Goal: Information Seeking & Learning: Find specific fact

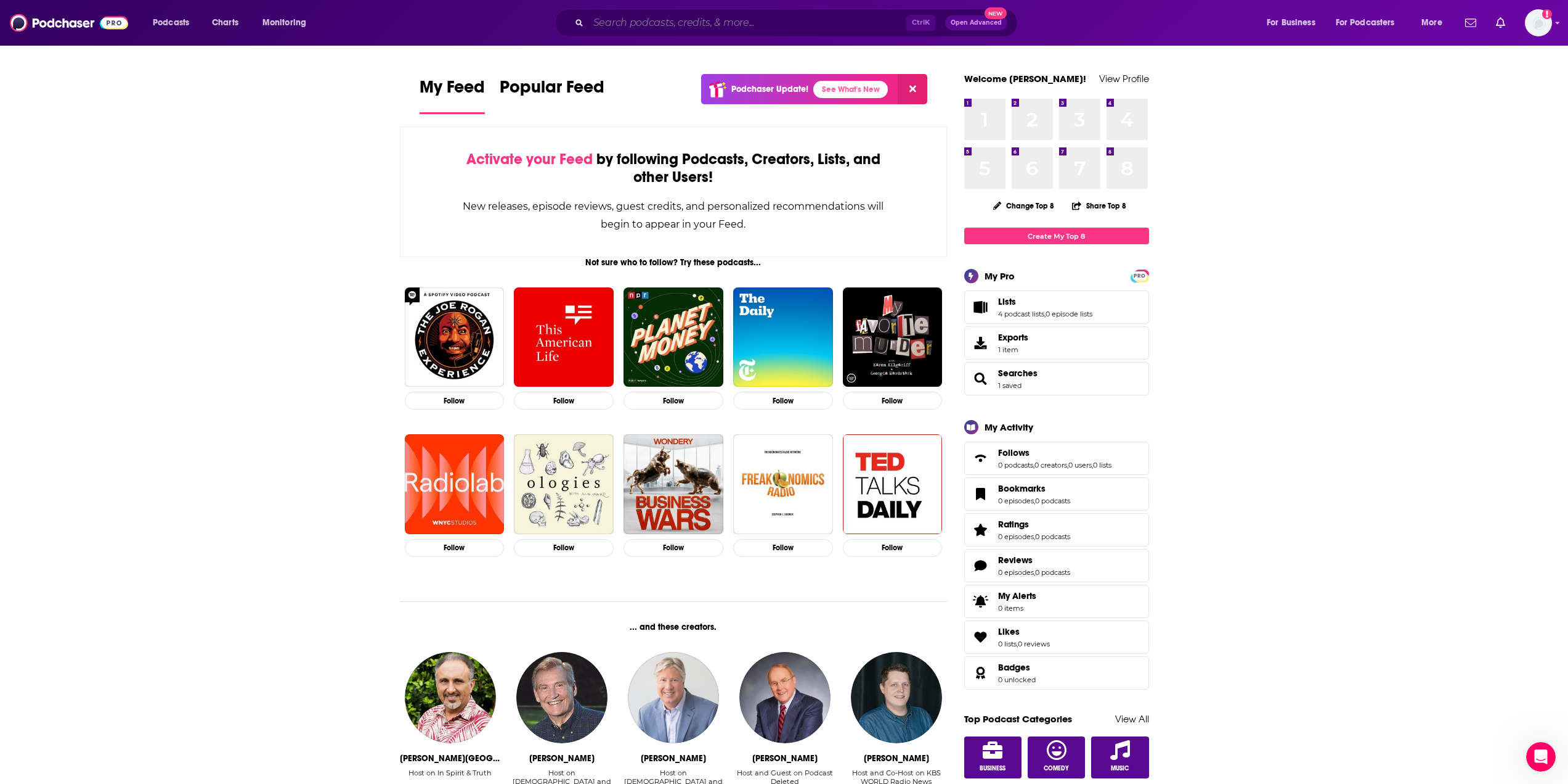
click at [654, 25] on input "Search podcasts, credits, & more..." at bounding box center [748, 22] width 318 height 20
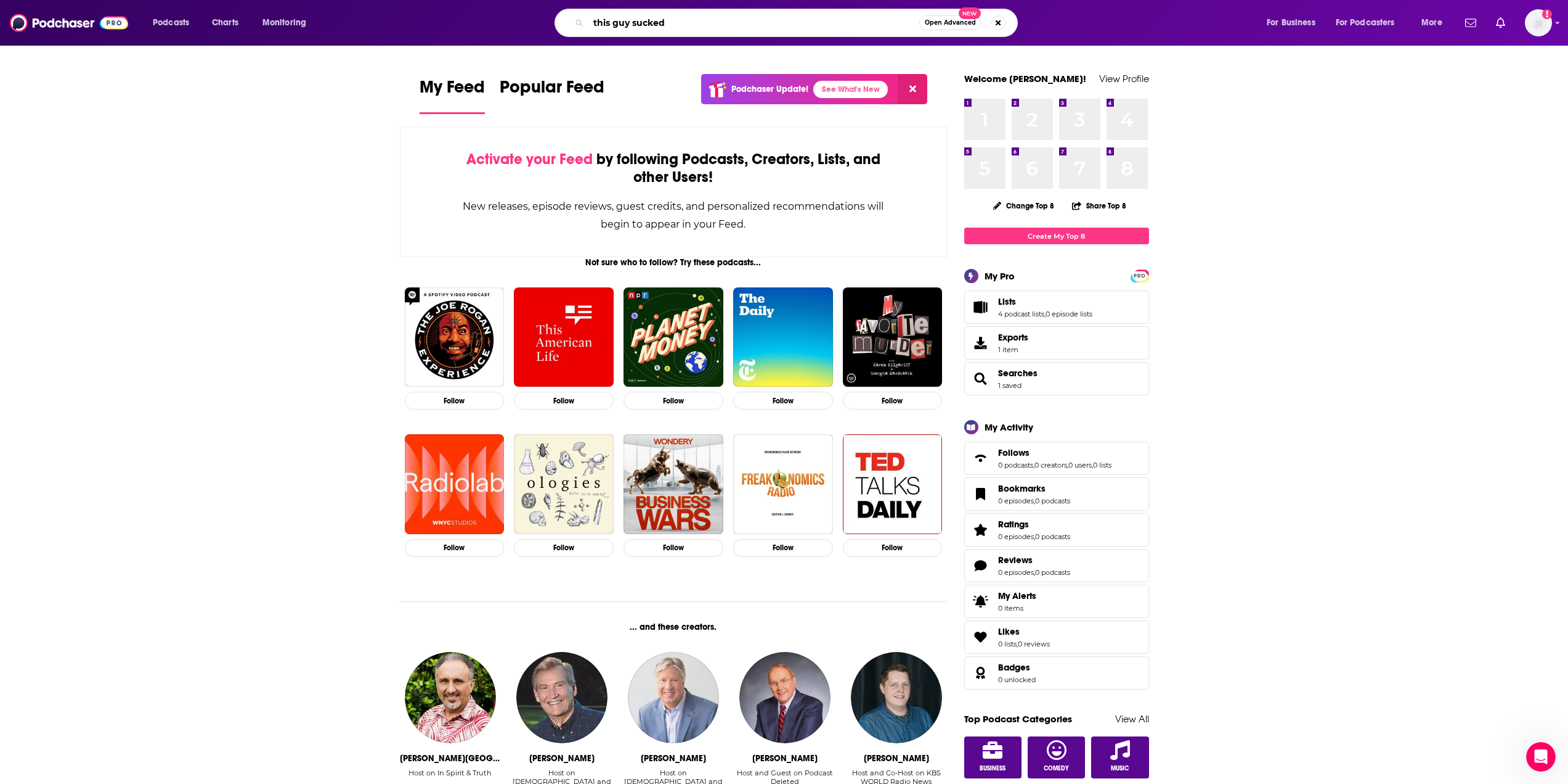
type input "this guy sucked"
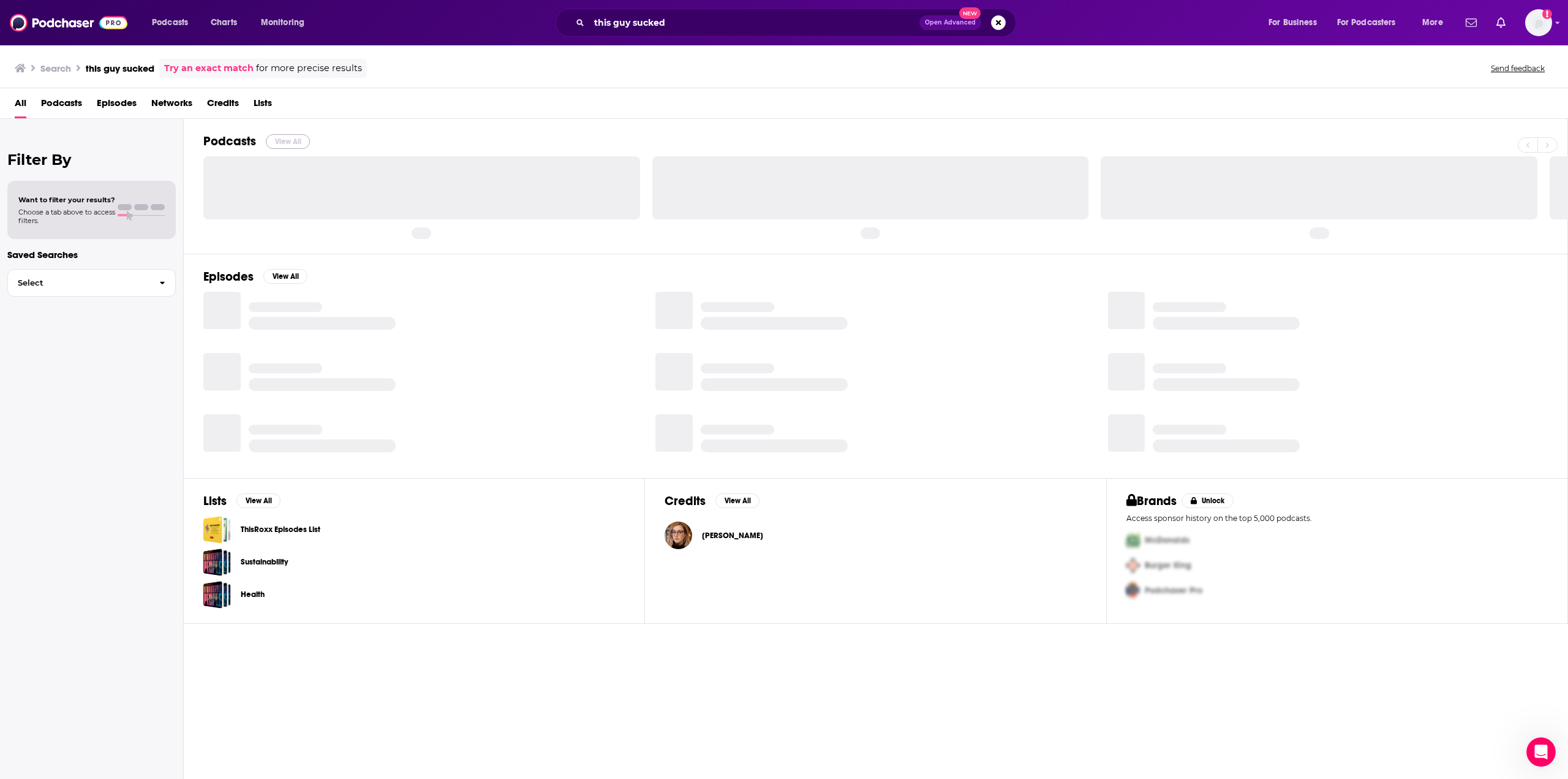
click at [288, 143] on button "View All" at bounding box center [287, 141] width 44 height 14
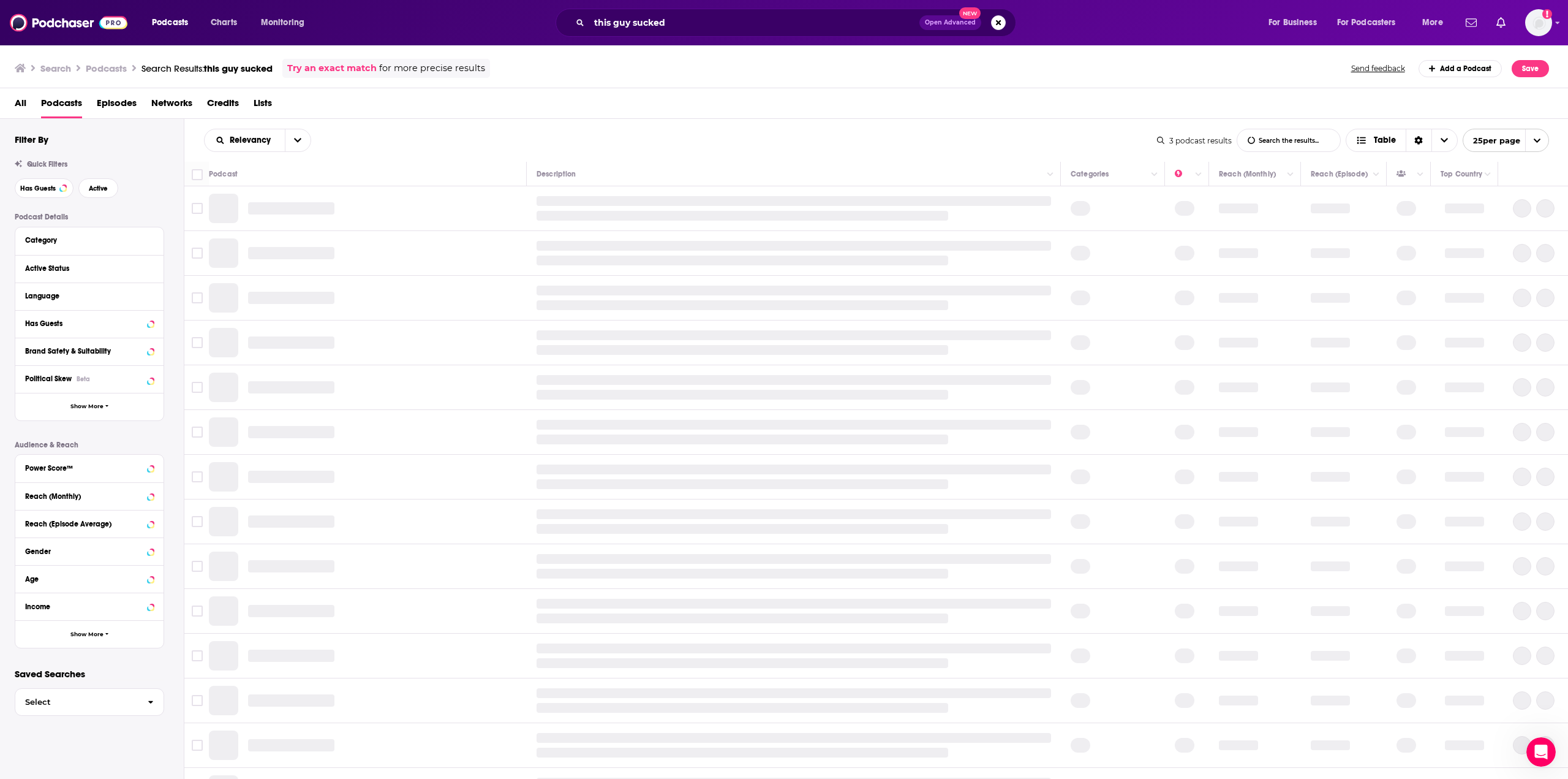
click at [339, 69] on link "Try an exact match" at bounding box center [331, 68] width 90 height 14
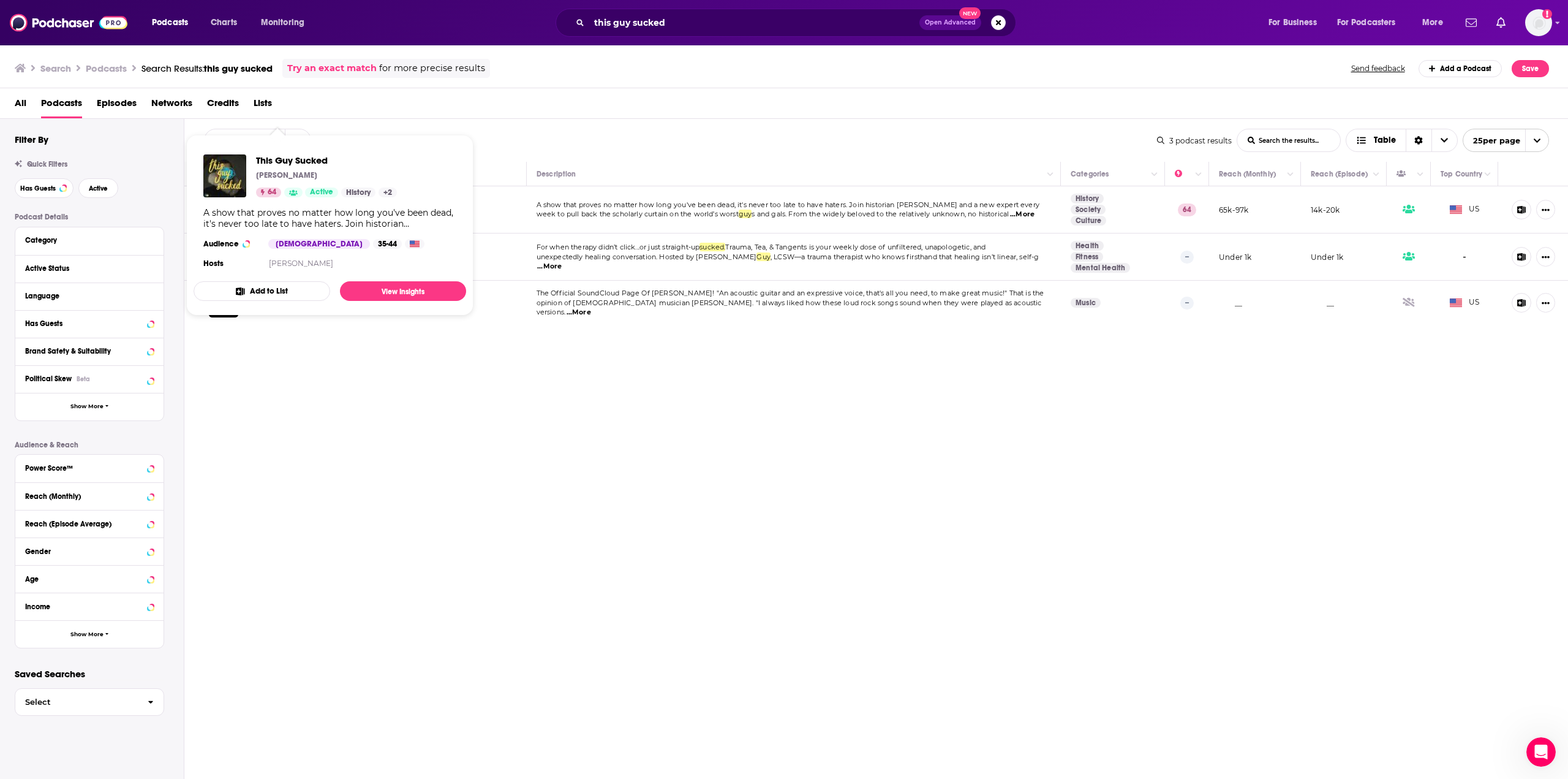
click at [298, 214] on div "A show that proves no matter how long you've been dead, it's never too late to …" at bounding box center [330, 218] width 253 height 22
